Goal: Transaction & Acquisition: Obtain resource

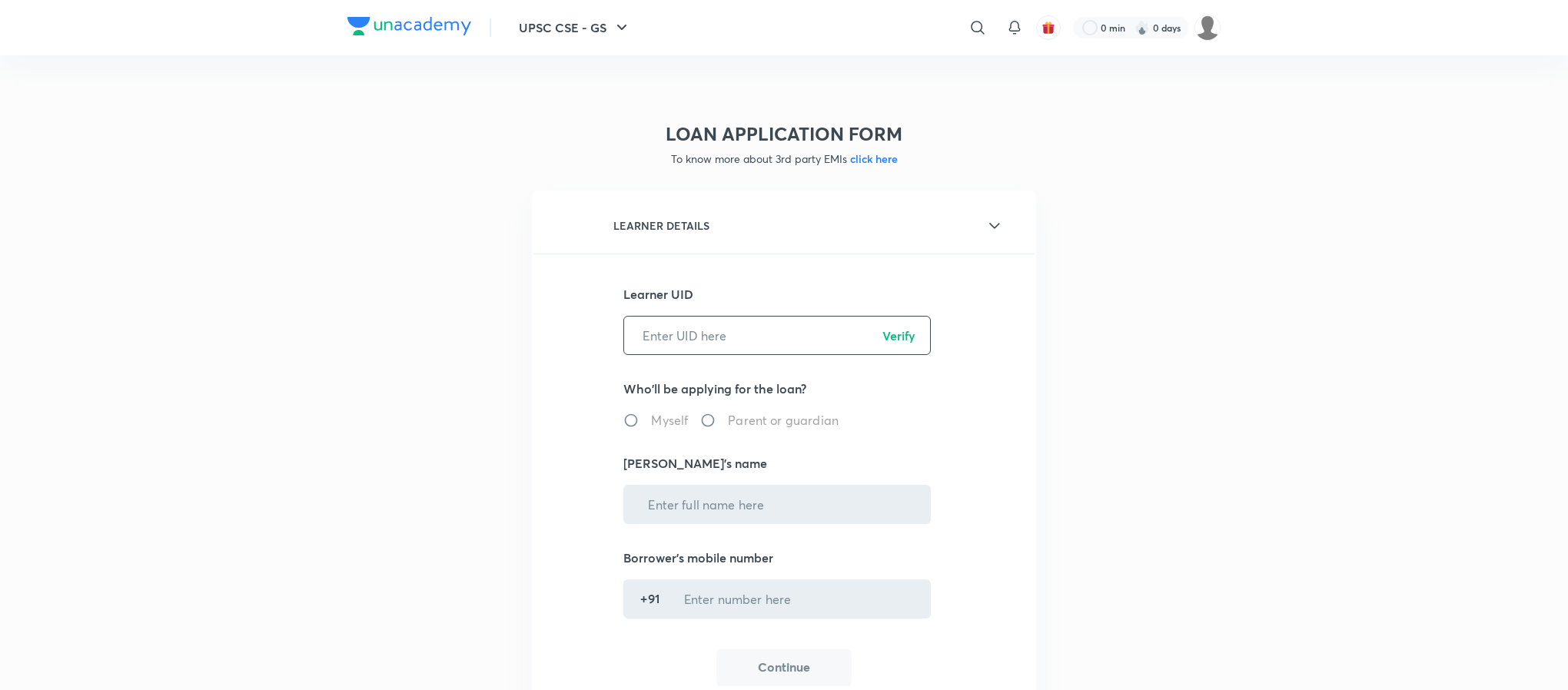
click at [699, 337] on input "text" at bounding box center [777, 336] width 306 height 39
paste input "FTDXWOXOAA"
type input "FTDXWOXOAA"
click at [893, 332] on p "Verify" at bounding box center [899, 336] width 33 height 19
radio input "true"
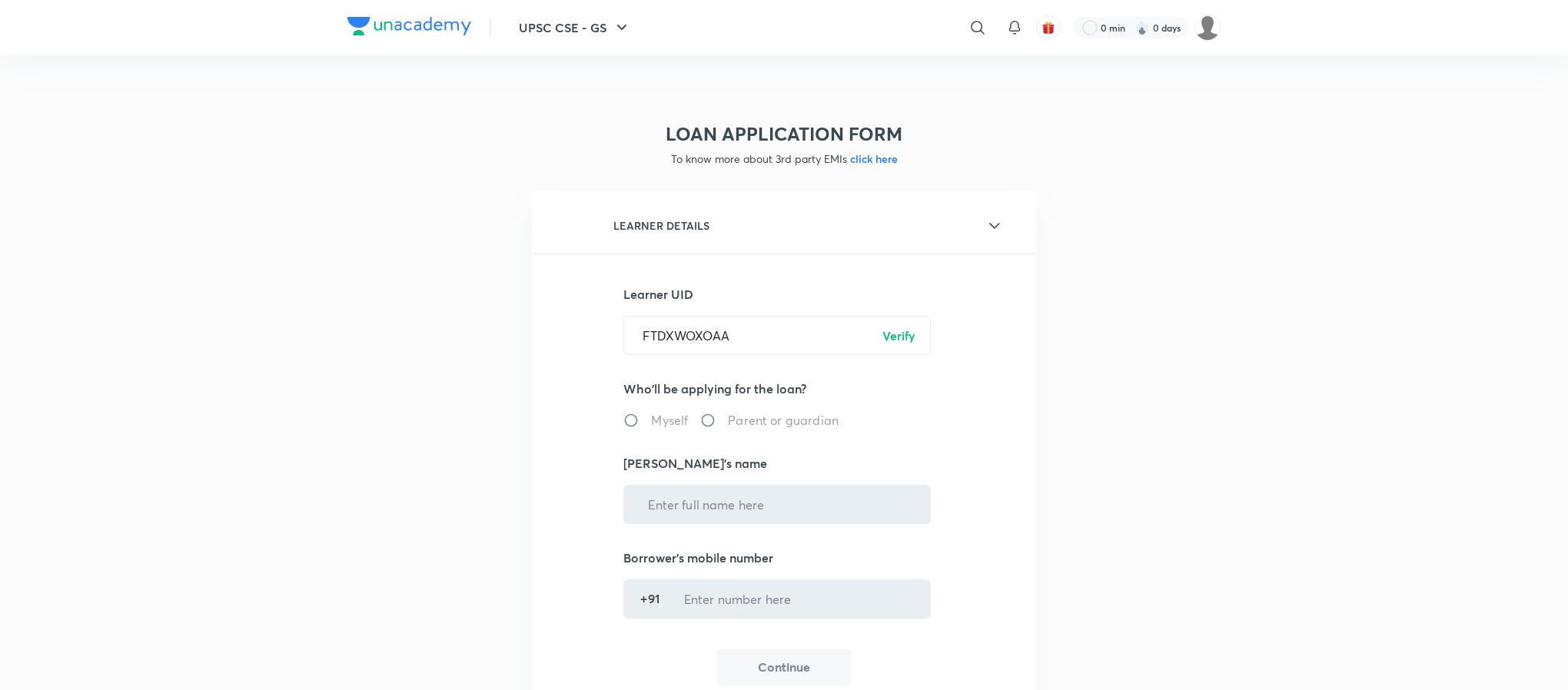
type input "[PERSON_NAME]"
type input "******5917"
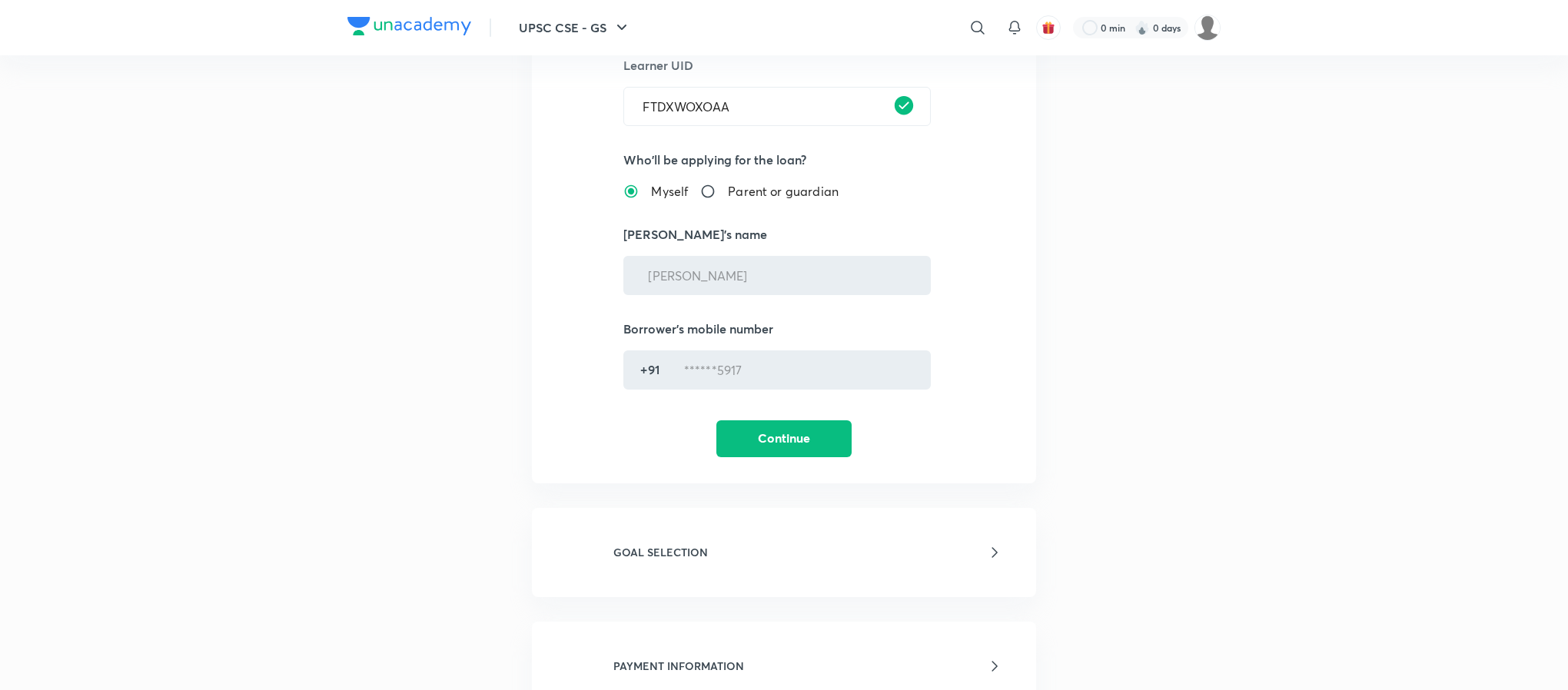
scroll to position [233, 0]
click at [773, 427] on button "Continue" at bounding box center [784, 433] width 136 height 37
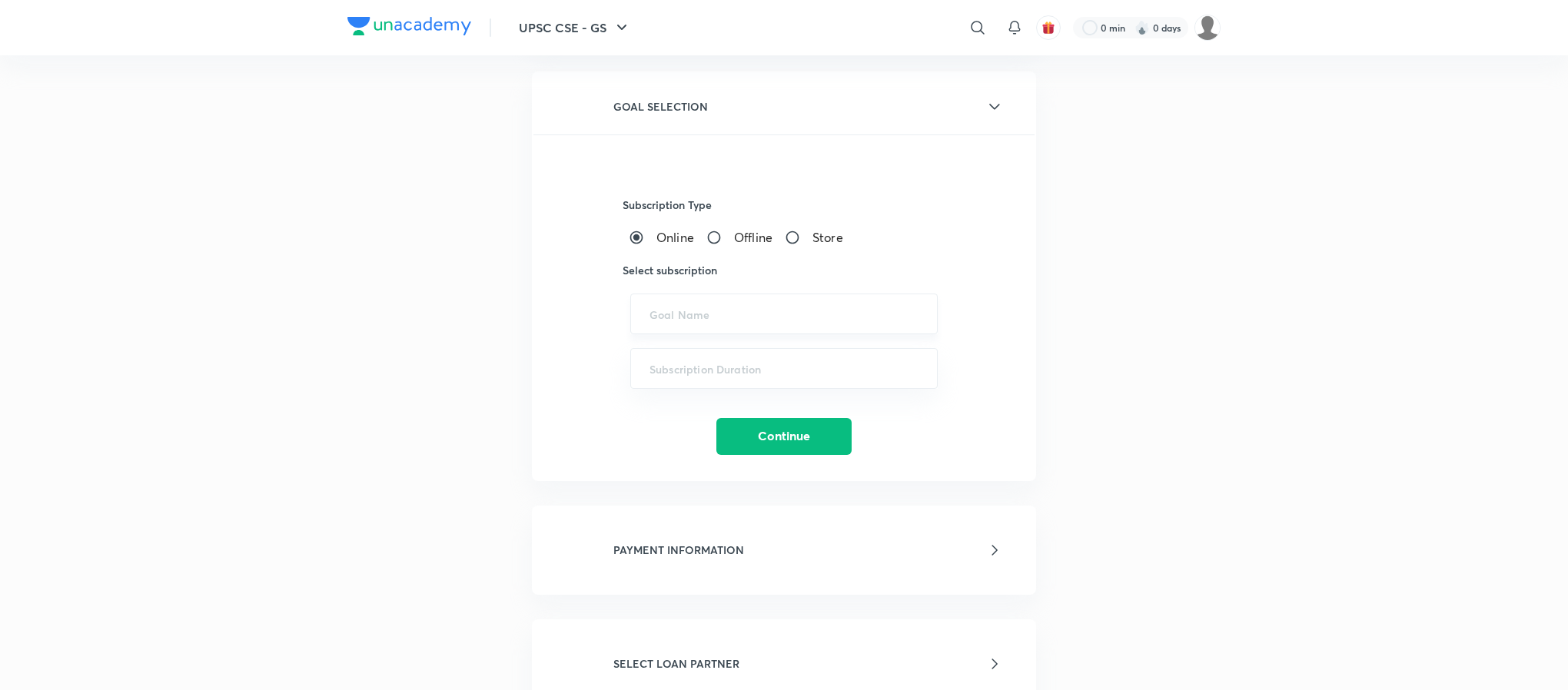
click at [686, 324] on div "​" at bounding box center [784, 314] width 307 height 41
paste input "(UPSC CSE - GS - ICONIC, UPSC CSE - Optional"
click at [704, 341] on ul "UPSC CSE - GS - ICONIC, UPSC CSE - Optional" at bounding box center [783, 356] width 305 height 40
click at [710, 351] on li "UPSC CSE - GS - ICONIC, UPSC CSE - Optional" at bounding box center [783, 356] width 305 height 27
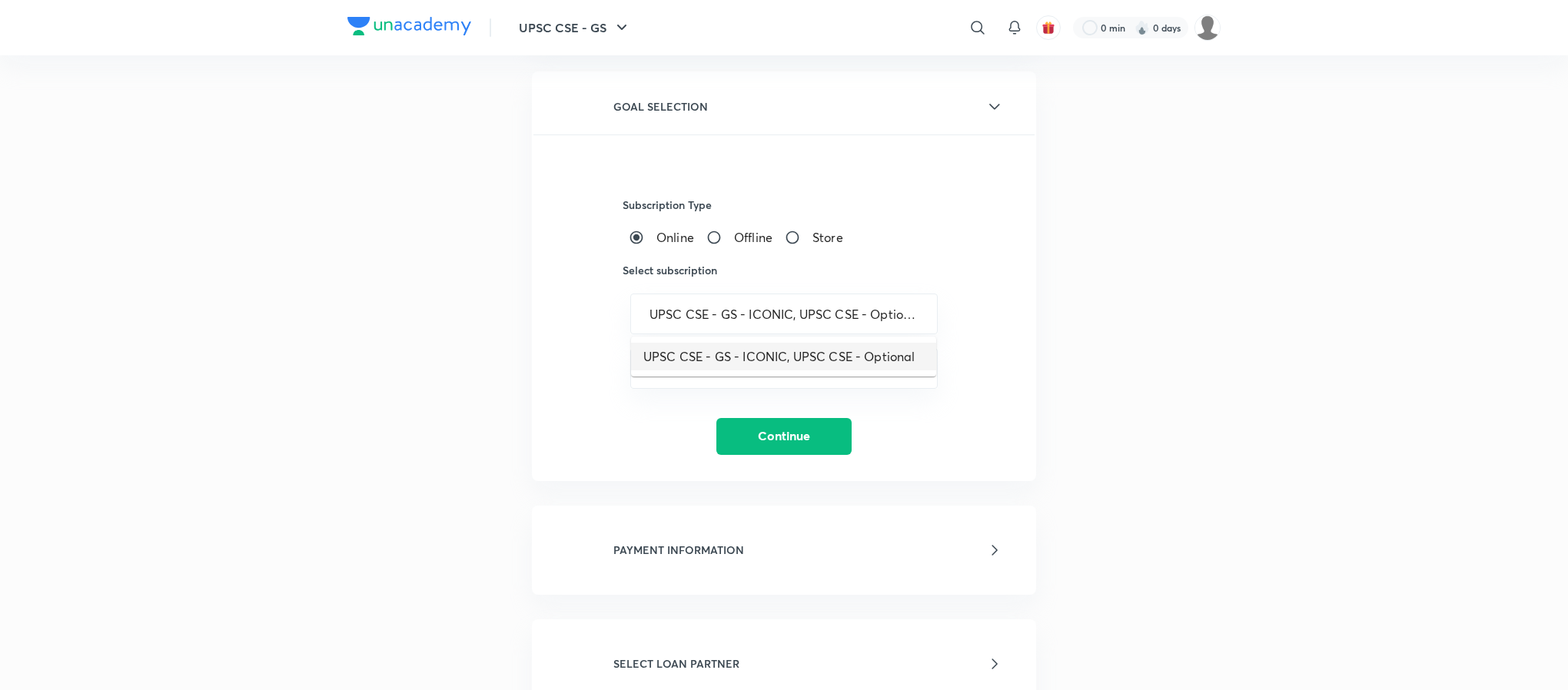
type input "UPSC CSE - GS - ICONIC, UPSC CSE - Optional"
click at [696, 365] on input "text" at bounding box center [783, 369] width 269 height 15
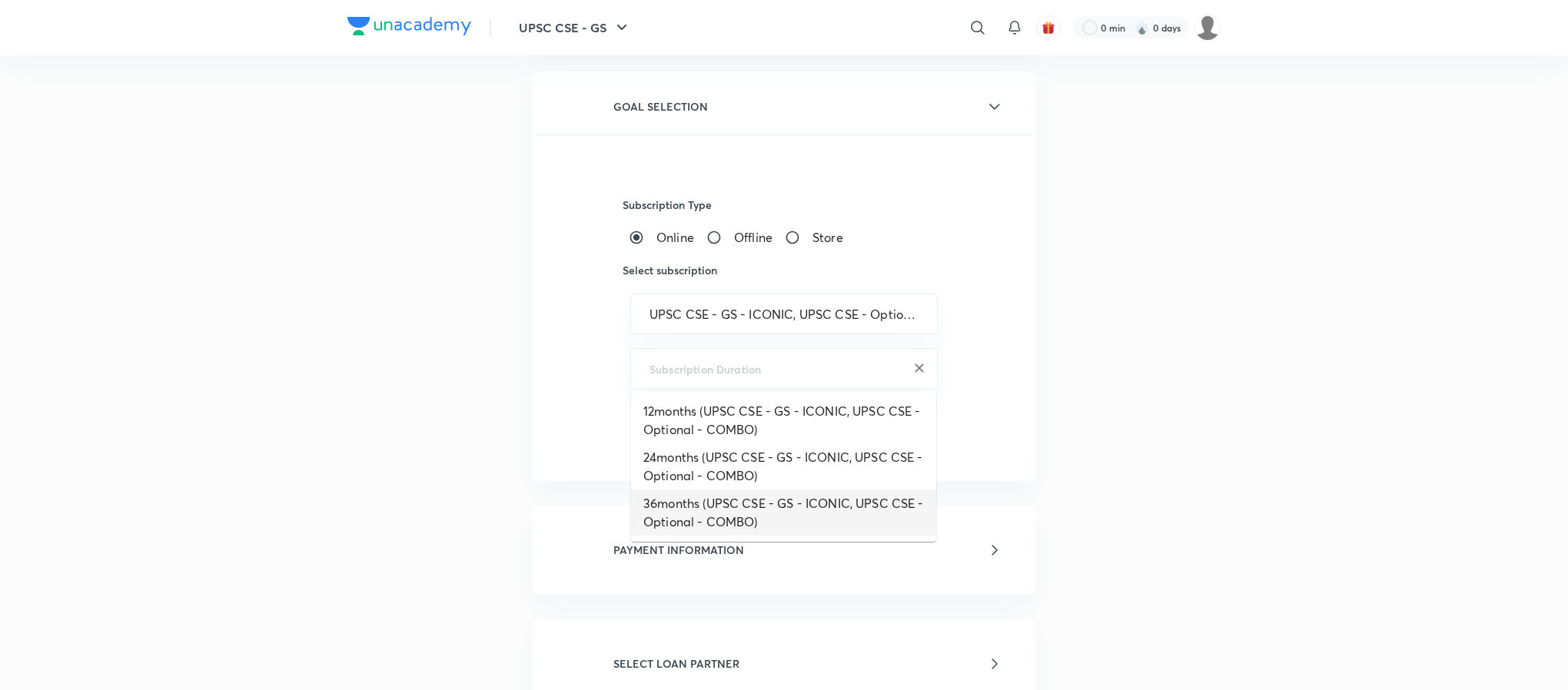
click at [681, 505] on li "36months (UPSC CSE - GS - ICONIC, UPSC CSE - Optional - COMBO)" at bounding box center [783, 513] width 305 height 46
type input "36months (UPSC CSE - GS - ICONIC, UPSC CSE - Optional - COMBO)"
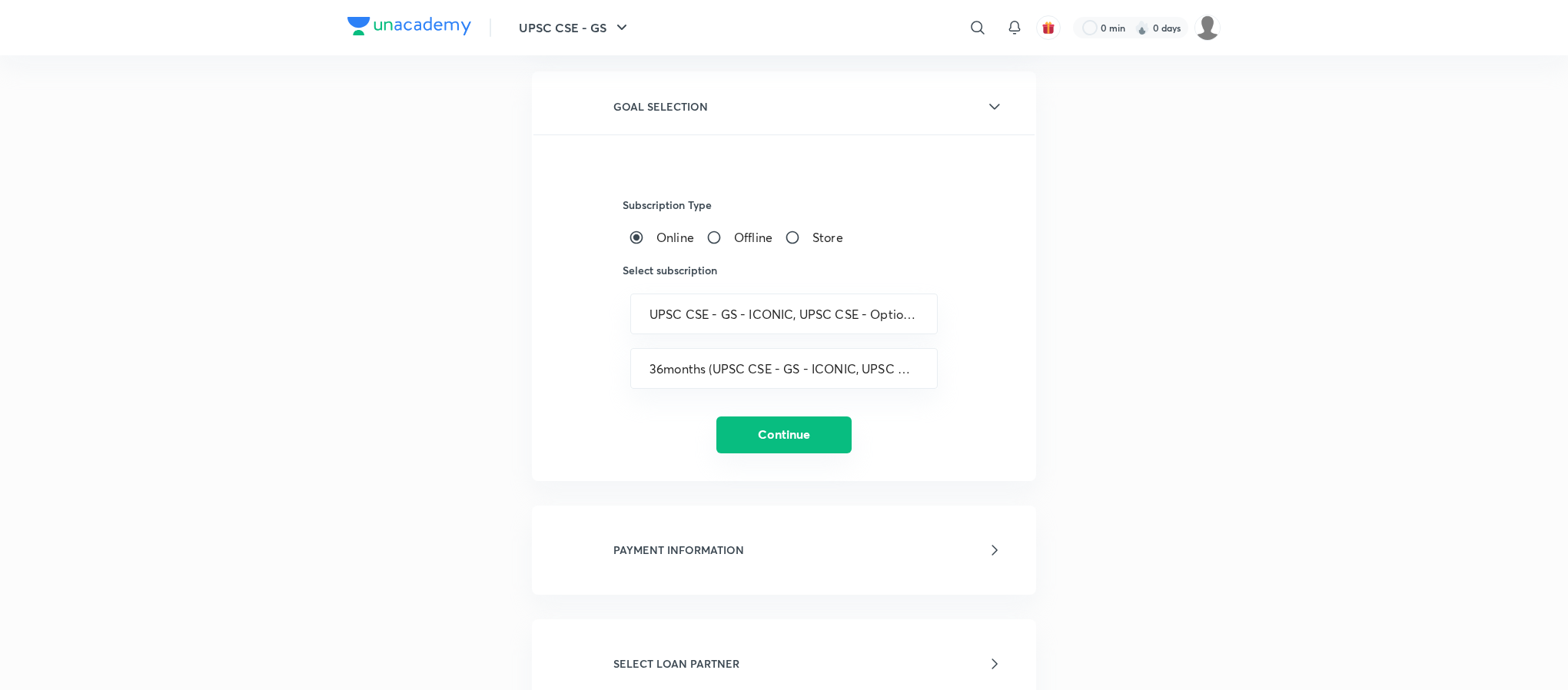
click at [735, 431] on button "Continue" at bounding box center [784, 434] width 136 height 37
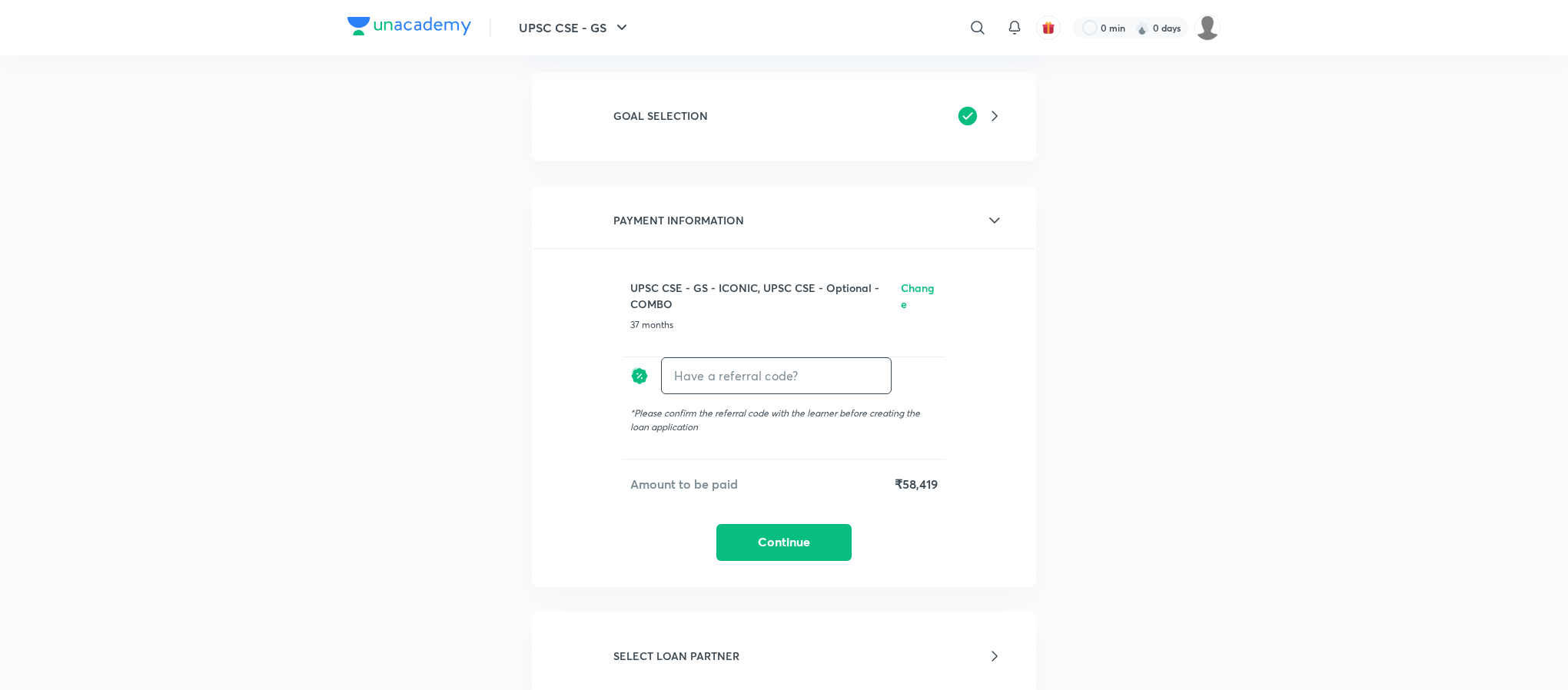
click at [757, 378] on input "text" at bounding box center [776, 376] width 229 height 36
type input "unacademy"
click at [867, 372] on h6 "Apply" at bounding box center [862, 376] width 31 height 16
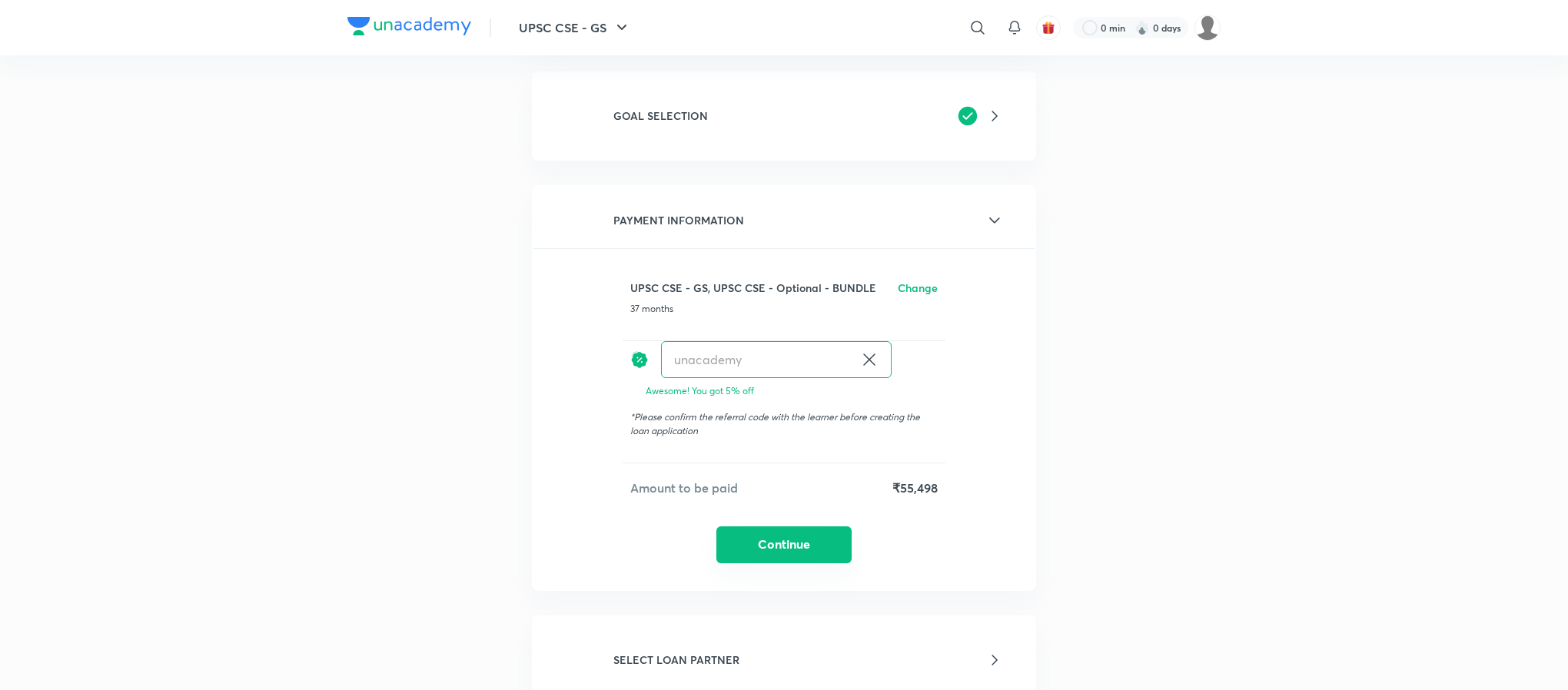
click at [775, 551] on button "Continue" at bounding box center [784, 545] width 136 height 37
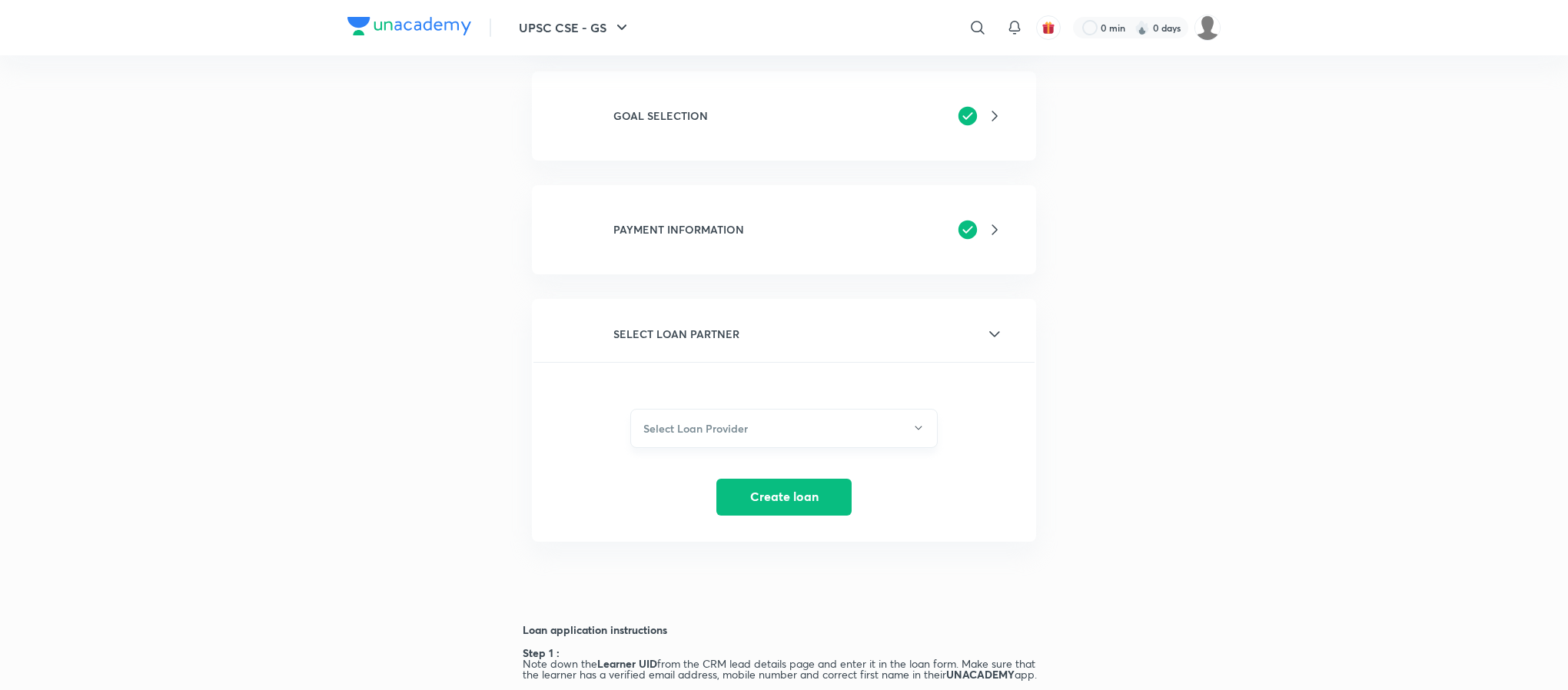
click at [688, 427] on h6 "Select Loan Provider" at bounding box center [695, 428] width 104 height 16
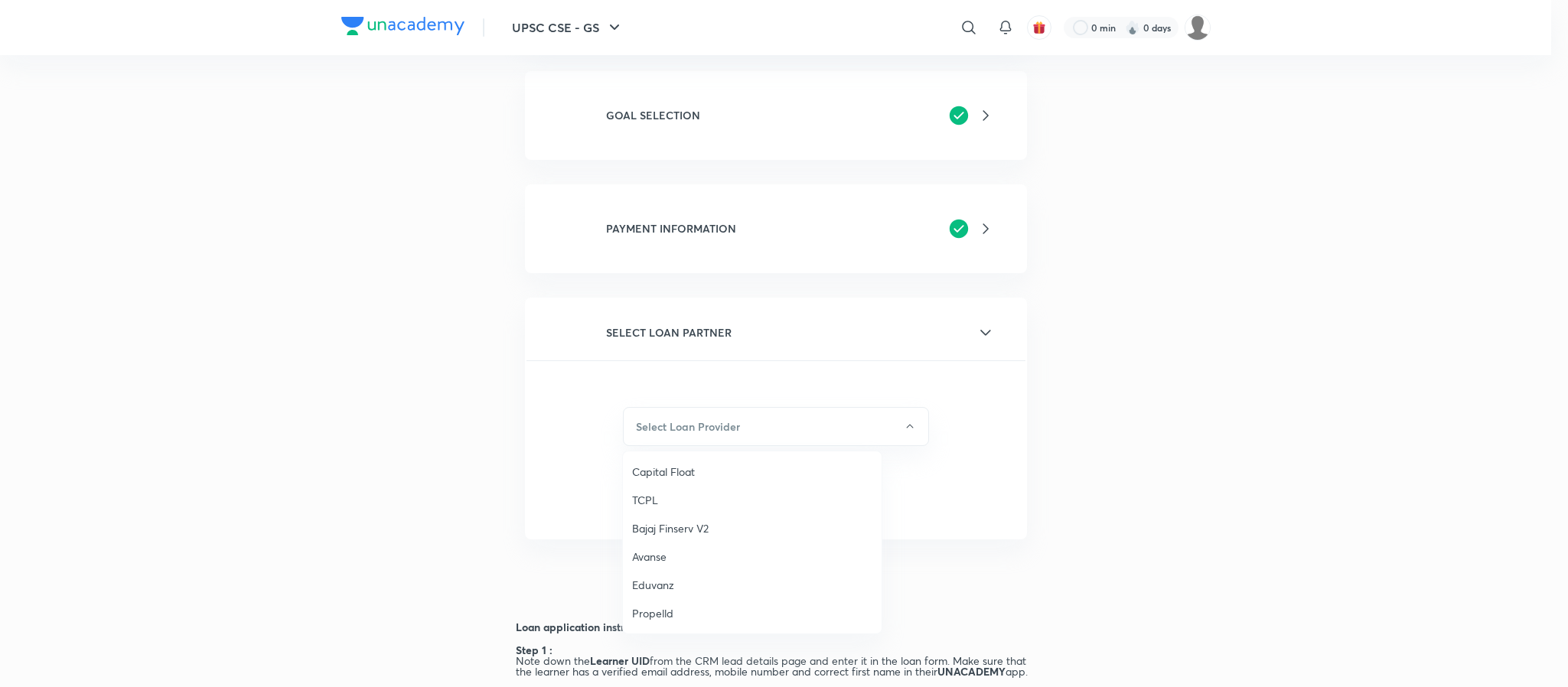
click at [361, 409] on div at bounding box center [784, 344] width 1568 height 687
